Goal: Task Accomplishment & Management: Use online tool/utility

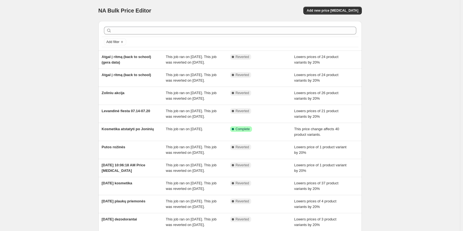
click at [433, 112] on div "NA Bulk Price Editor. This page is ready NA Bulk Price Editor Add new price cha…" at bounding box center [230, 143] width 460 height 286
click at [396, 96] on div "NA Bulk Price Editor. This page is ready NA Bulk Price Editor Add new price cha…" at bounding box center [230, 143] width 460 height 286
click at [347, 10] on span "Add new price [MEDICAL_DATA]" at bounding box center [333, 10] width 52 height 4
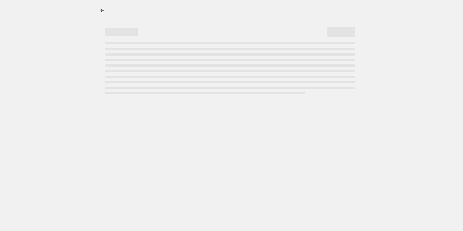
select select "percentage"
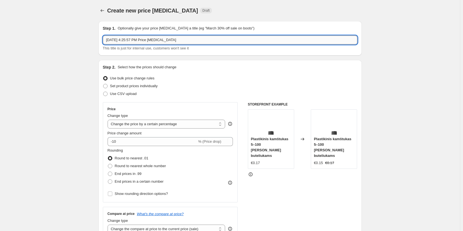
click at [177, 42] on input "Sep 29, 2025, 4:25:57 PM Price change job" at bounding box center [230, 39] width 254 height 9
drag, startPoint x: 180, startPoint y: 38, endPoint x: 70, endPoint y: 34, distance: 110.9
type input "Veličkų mylimiausi"
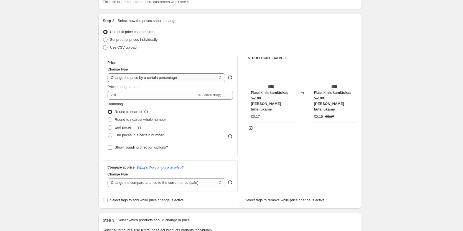
scroll to position [55, 0]
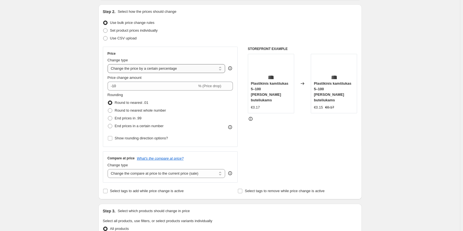
click at [196, 68] on select "Change the price to a certain amount Change the price by a certain amount Chang…" at bounding box center [167, 68] width 118 height 9
select select "to"
click at [109, 64] on select "Change the price to a certain amount Change the price by a certain amount Chang…" at bounding box center [167, 68] width 118 height 9
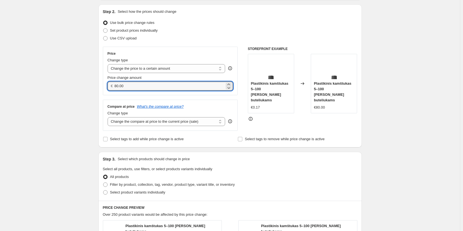
drag, startPoint x: 128, startPoint y: 87, endPoint x: 91, endPoint y: 83, distance: 36.3
click at [91, 83] on div "Create new price change job. This page is ready Create new price change job Dra…" at bounding box center [230, 198] width 460 height 506
type input "15.00"
click at [342, 129] on div "STOREFRONT EXAMPLE Plastikinis kamštukas 5–100 ml talpos buteliukams €0.17 Chan…" at bounding box center [303, 89] width 110 height 84
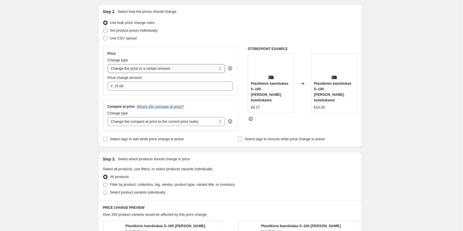
click at [223, 67] on select "Change the price to a certain amount Change the price by a certain amount Chang…" at bounding box center [167, 68] width 118 height 9
select select "by"
click at [109, 64] on select "Change the price to a certain amount Change the price by a certain amount Chang…" at bounding box center [167, 68] width 118 height 9
type input "-10.00"
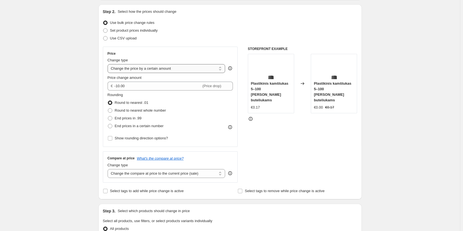
click at [220, 67] on select "Change the price to a certain amount Change the price by a certain amount Chang…" at bounding box center [167, 68] width 118 height 9
select select "to"
click at [109, 64] on select "Change the price to a certain amount Change the price by a certain amount Chang…" at bounding box center [167, 68] width 118 height 9
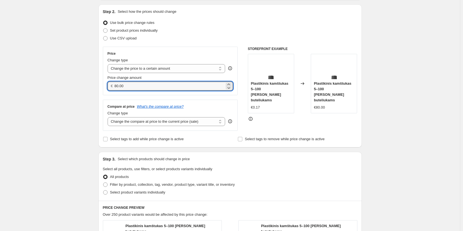
drag, startPoint x: 144, startPoint y: 87, endPoint x: 34, endPoint y: 83, distance: 109.8
click at [38, 87] on div "Create new price change job. This page is ready Create new price change job Dra…" at bounding box center [230, 198] width 460 height 506
type input "15.00"
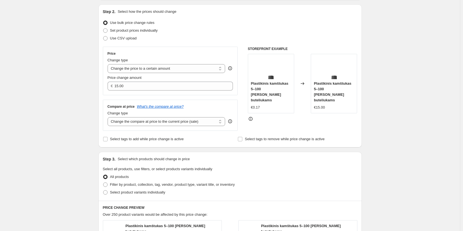
click at [29, 117] on div "Create new price change job. This page is ready Create new price change job Dra…" at bounding box center [230, 198] width 460 height 506
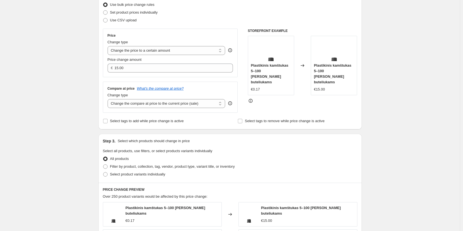
scroll to position [83, 0]
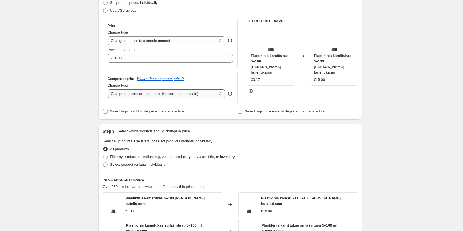
click at [194, 94] on select "Change the compare at price to the current price (sale) Change the compare at p…" at bounding box center [167, 93] width 118 height 9
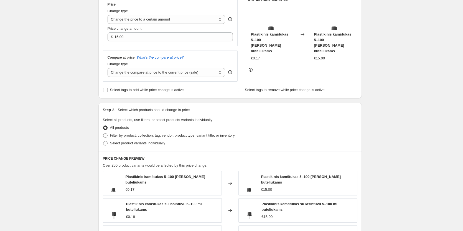
scroll to position [111, 0]
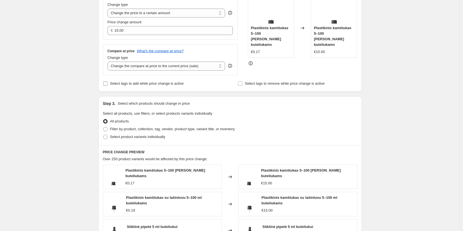
click at [172, 83] on span "Select tags to add while price change is active" at bounding box center [147, 83] width 74 height 4
click at [108, 83] on input "Select tags to add while price change is active" at bounding box center [105, 83] width 4 height 4
checkbox input "true"
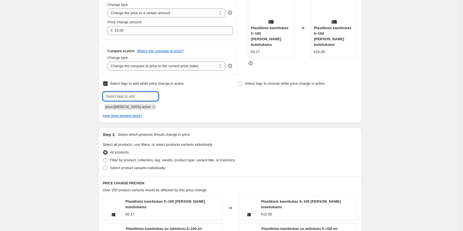
click at [140, 99] on input "text" at bounding box center [130, 96] width 55 height 9
type input "akcija"
drag, startPoint x: 135, startPoint y: 98, endPoint x: 70, endPoint y: 93, distance: 65.9
click at [70, 93] on div "Create new price change job. This page is ready Create new price change job Dra…" at bounding box center [230, 157] width 460 height 537
click at [384, 102] on div "Create new price change job. This page is ready Create new price change job Dra…" at bounding box center [230, 157] width 460 height 537
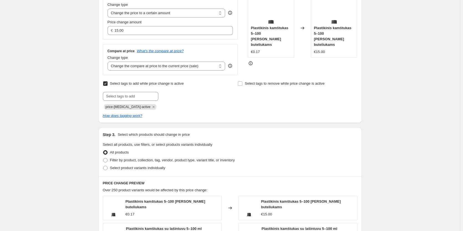
click at [106, 84] on input "Select tags to add while price change is active" at bounding box center [105, 83] width 4 height 4
checkbox input "false"
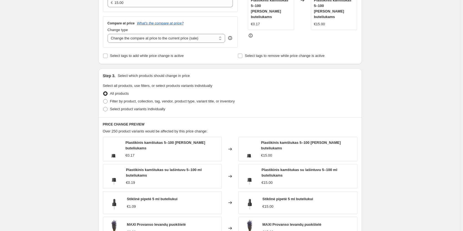
scroll to position [166, 0]
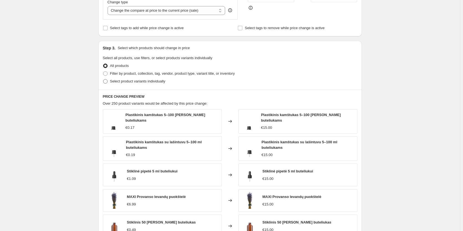
click at [155, 82] on span "Select product variants individually" at bounding box center [137, 81] width 55 height 4
click at [103, 79] on input "Select product variants individually" at bounding box center [103, 79] width 0 height 0
radio input "true"
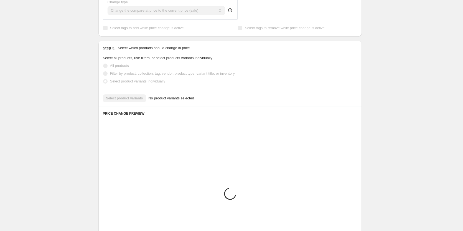
scroll to position [149, 0]
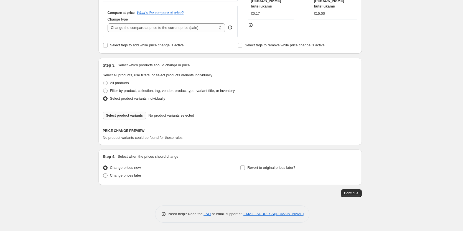
click at [127, 115] on span "Select product variants" at bounding box center [124, 115] width 37 height 4
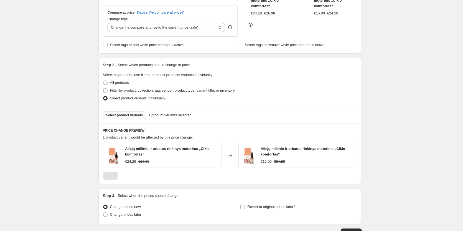
click at [131, 117] on span "Select product variants" at bounding box center [124, 115] width 37 height 4
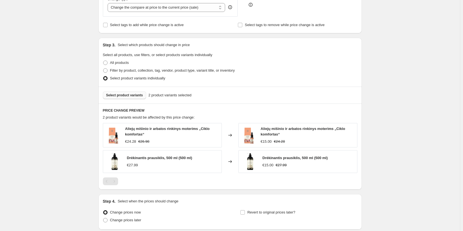
scroll to position [177, 0]
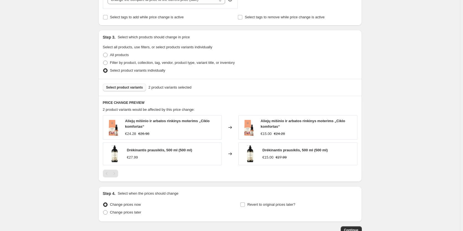
click at [131, 86] on span "Select product variants" at bounding box center [124, 87] width 37 height 4
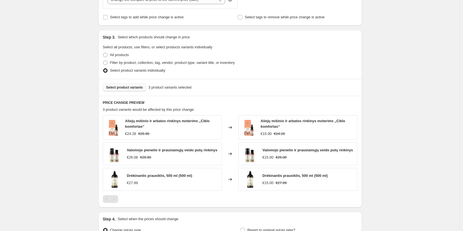
click at [124, 86] on span "Select product variants" at bounding box center [124, 87] width 37 height 4
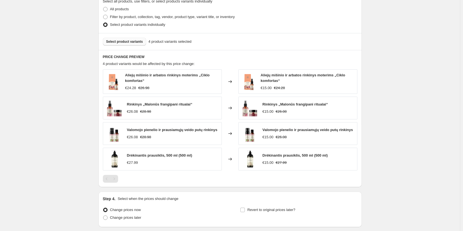
scroll to position [233, 0]
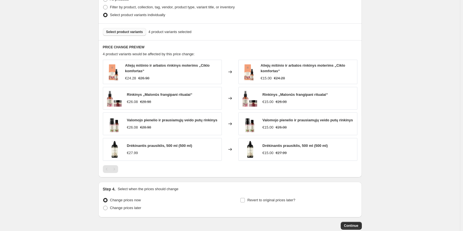
click at [136, 33] on span "Select product variants" at bounding box center [124, 32] width 37 height 4
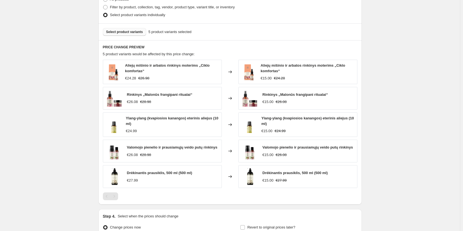
click at [123, 31] on span "Select product variants" at bounding box center [124, 32] width 37 height 4
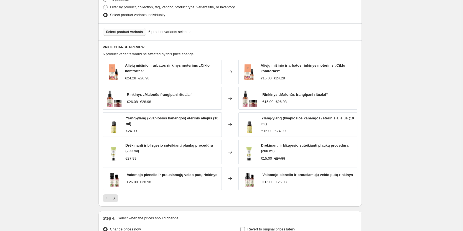
click at [132, 32] on span "Select product variants" at bounding box center [124, 32] width 37 height 4
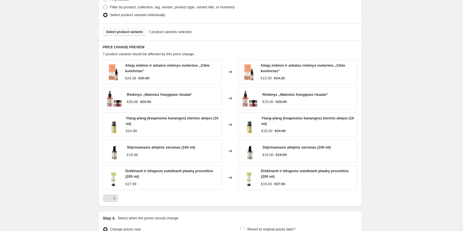
click at [123, 35] on button "Select product variants" at bounding box center [125, 32] width 44 height 8
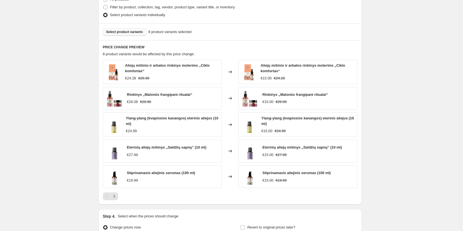
click at [130, 34] on span "Select product variants" at bounding box center [124, 32] width 37 height 4
click at [118, 30] on button "Select product variants" at bounding box center [125, 32] width 44 height 8
click at [138, 33] on span "Select product variants" at bounding box center [124, 32] width 37 height 4
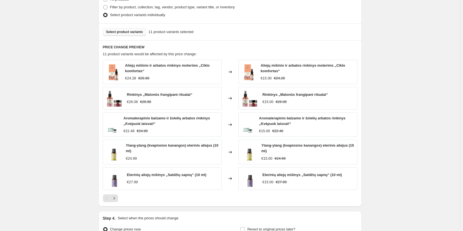
click at [118, 32] on span "Select product variants" at bounding box center [124, 32] width 37 height 4
click at [125, 31] on span "Select product variants" at bounding box center [124, 32] width 37 height 4
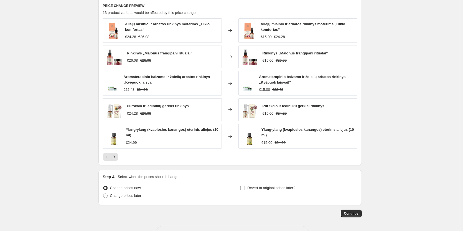
scroll to position [288, 0]
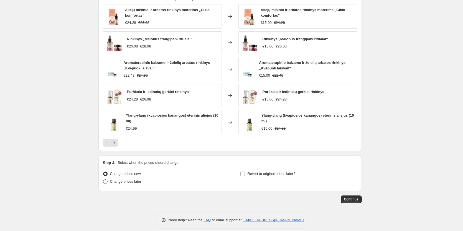
click at [116, 182] on span "Change prices later" at bounding box center [125, 181] width 31 height 4
click at [103, 179] on input "Change prices later" at bounding box center [103, 179] width 0 height 0
radio input "true"
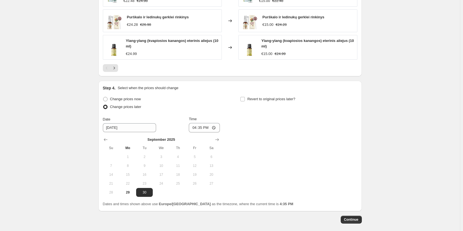
scroll to position [371, 0]
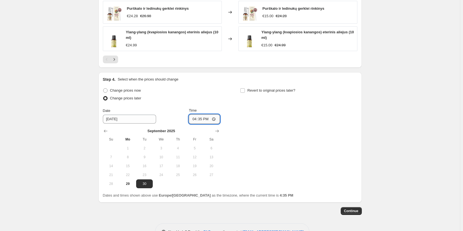
click at [215, 119] on input "16:35" at bounding box center [204, 118] width 31 height 9
click at [287, 130] on div "Change prices now Change prices later Date 9/30/2025 Time 20:01 September 2025 …" at bounding box center [230, 136] width 254 height 101
click at [207, 122] on input "20:01" at bounding box center [204, 118] width 31 height 9
click at [201, 119] on input "20:01" at bounding box center [204, 118] width 31 height 9
click at [197, 119] on input "20:01" at bounding box center [204, 118] width 31 height 9
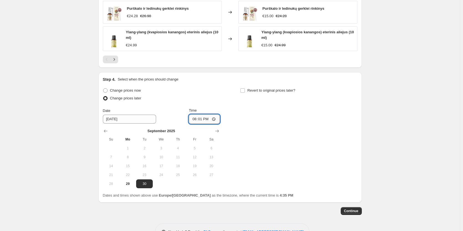
click at [197, 119] on input "20:01" at bounding box center [204, 118] width 31 height 9
click at [200, 119] on input "20:01" at bounding box center [204, 118] width 31 height 9
click at [216, 119] on input "20:01" at bounding box center [204, 118] width 31 height 9
type input "20:00"
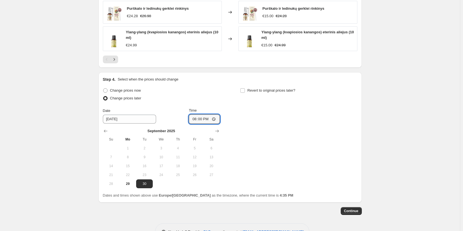
click at [261, 136] on div "Change prices now Change prices later Date 9/30/2025 Time 20:00 September 2025 …" at bounding box center [230, 136] width 254 height 101
click at [243, 91] on input "Revert to original prices later?" at bounding box center [242, 90] width 4 height 4
checkbox input "true"
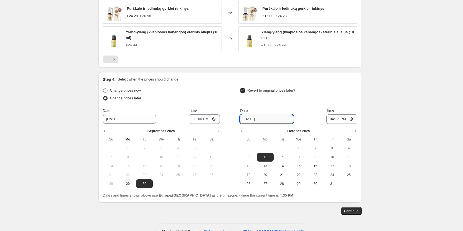
click at [264, 121] on input "10/6/2025" at bounding box center [266, 118] width 53 height 9
click at [300, 149] on span "1" at bounding box center [298, 148] width 12 height 4
type input "10/1/2025"
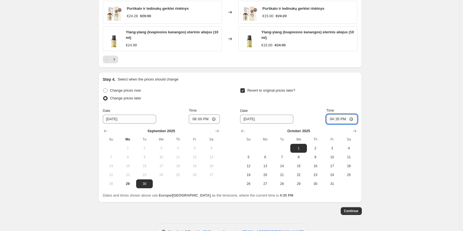
click at [352, 121] on input "16:35" at bounding box center [341, 118] width 31 height 9
type input "23:59"
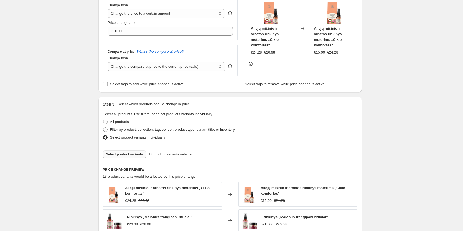
scroll to position [111, 0]
click at [385, 92] on div "Create new price change job. This page is ready Create new price change job Dra…" at bounding box center [230, 199] width 460 height 620
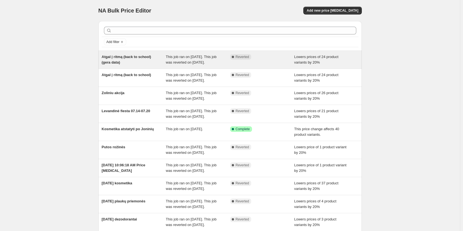
click at [277, 63] on div "Complete Reverted" at bounding box center [262, 59] width 64 height 11
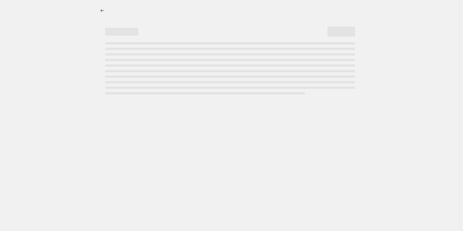
select select "percentage"
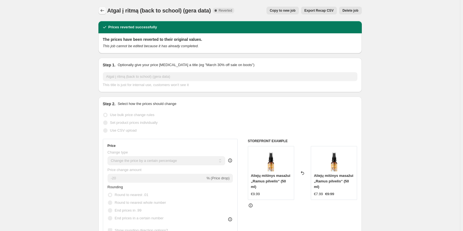
click at [105, 10] on icon "Price change jobs" at bounding box center [103, 11] width 6 height 6
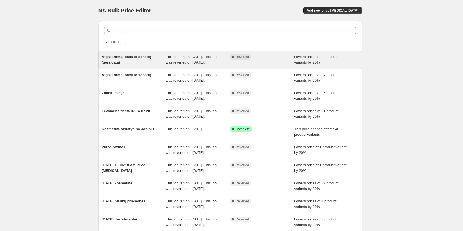
click at [148, 59] on span "Atgal į ritmą (back to school) (gera data)" at bounding box center [126, 60] width 49 height 10
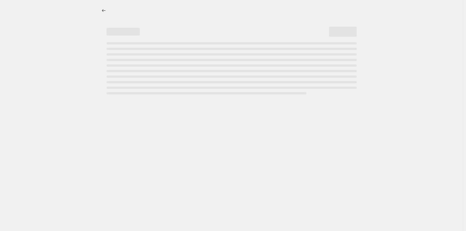
select select "percentage"
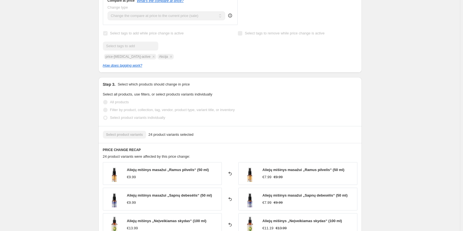
scroll to position [277, 0]
